Goal: Information Seeking & Learning: Learn about a topic

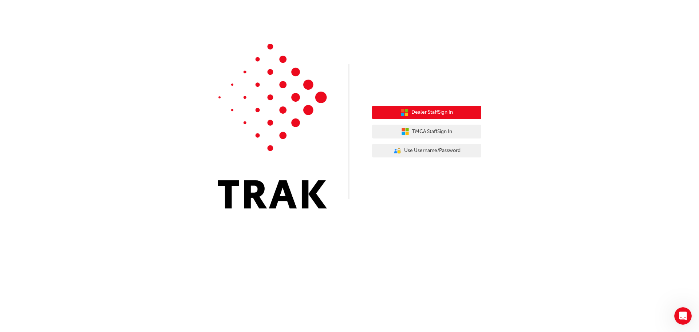
click at [453, 111] on span "Dealer Staff Sign In" at bounding box center [432, 112] width 42 height 8
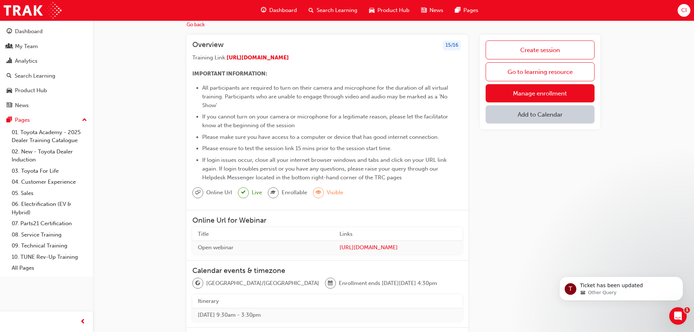
scroll to position [109, 0]
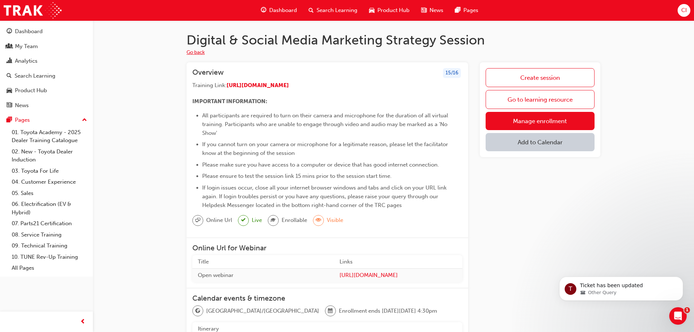
click at [194, 55] on button "Go back" at bounding box center [195, 52] width 18 height 8
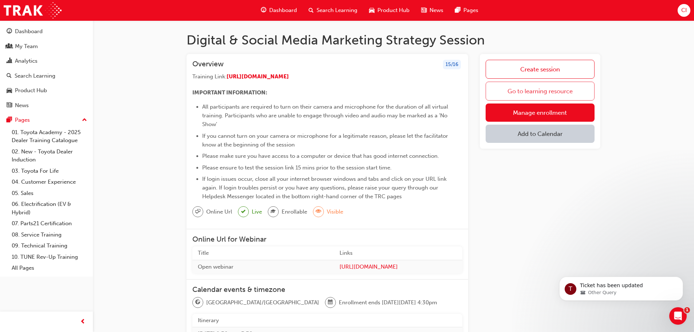
click at [549, 86] on link "Go to learning resource" at bounding box center [539, 91] width 109 height 19
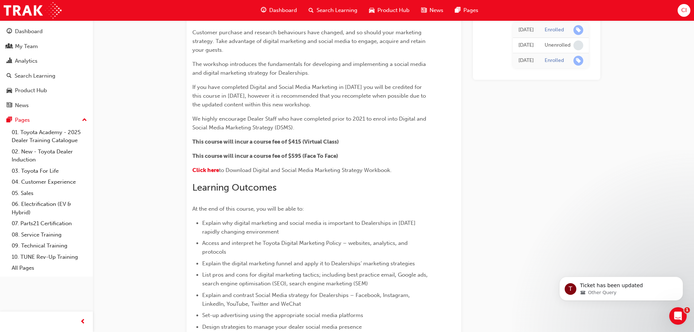
scroll to position [78, 0]
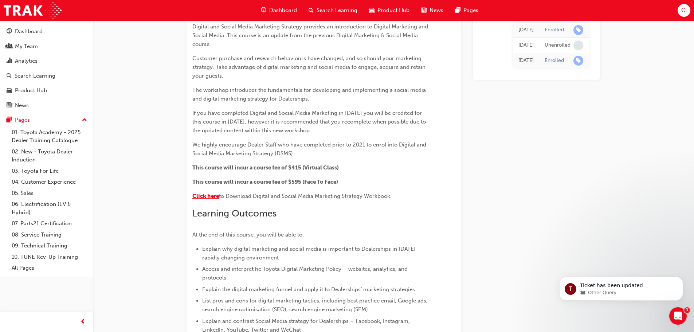
click at [206, 195] on span "Click here" at bounding box center [205, 196] width 27 height 7
